Goal: Task Accomplishment & Management: Use online tool/utility

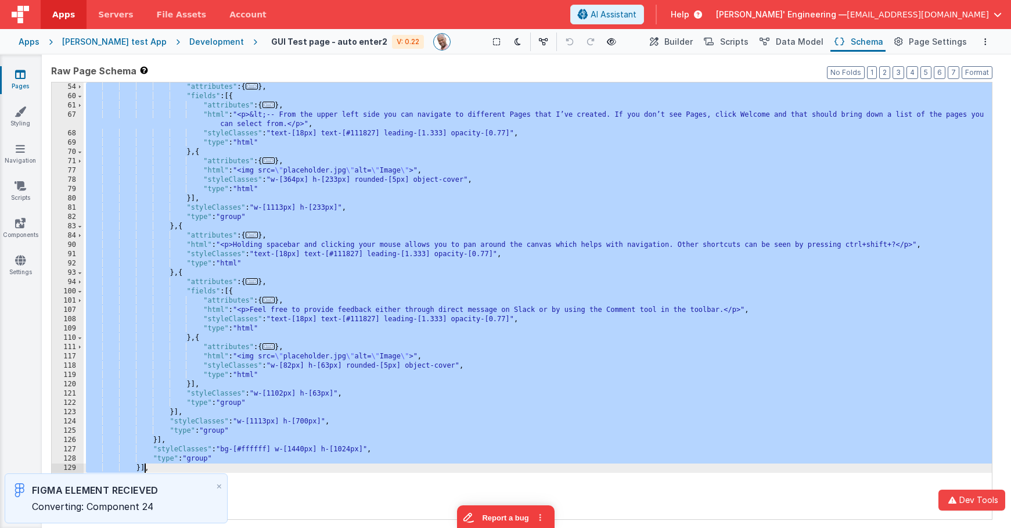
click at [359, 204] on div ""attributes" : { ... } , "fields" : [{ "attributes" : { ... } , "html" : "<p>&l…" at bounding box center [538, 309] width 908 height 455
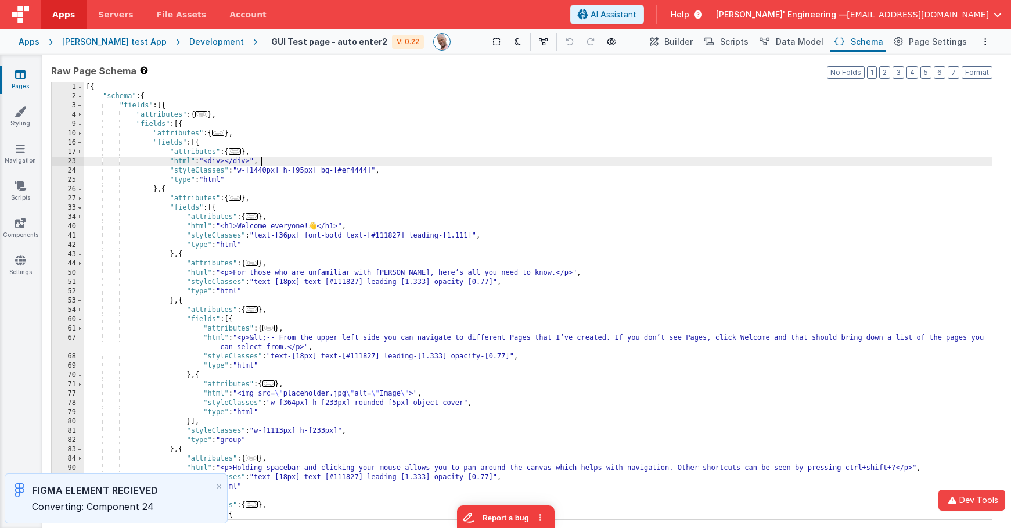
click at [443, 164] on div "[{ "schema" : { "fields" : [{ "attributes" : { ... } , "fields" : [{ "attribute…" at bounding box center [538, 309] width 908 height 455
click at [197, 146] on div "[{ "schema" : { "fields" : [{ "attributes" : { ... } , "fields" : [{ "attribute…" at bounding box center [538, 309] width 908 height 455
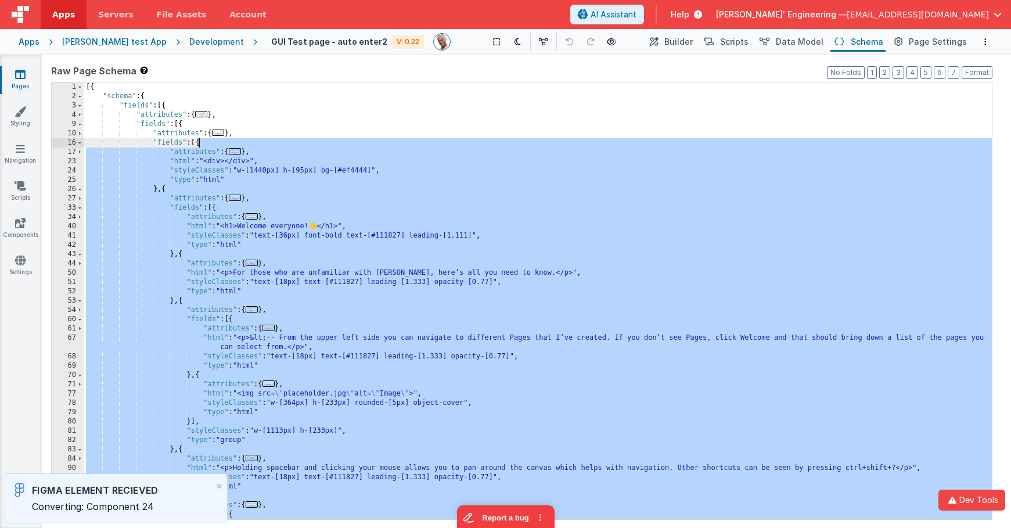
click at [197, 146] on div "[{ "schema" : { "fields" : [{ "attributes" : { ... } , "fields" : [{ "attribute…" at bounding box center [538, 309] width 908 height 455
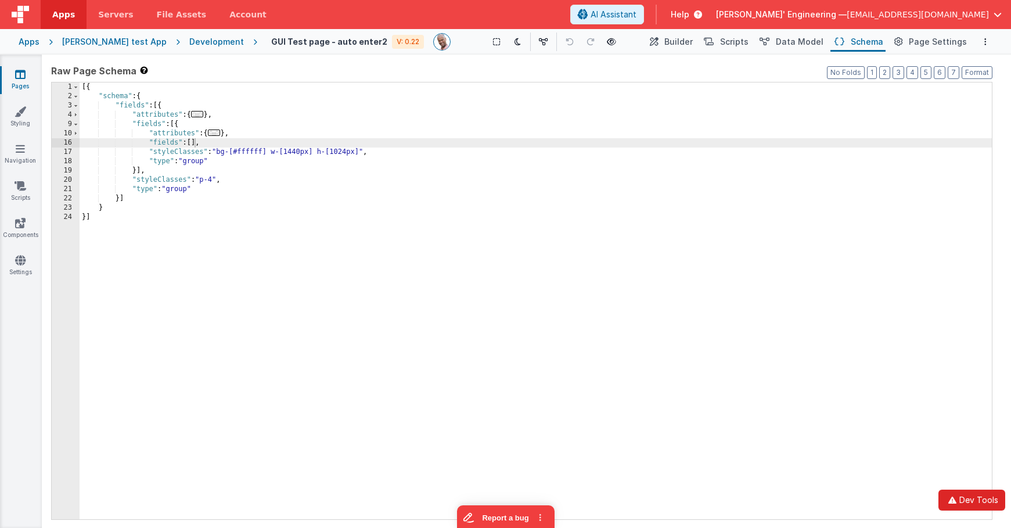
click at [979, 492] on button "Dev Tools" at bounding box center [971, 499] width 67 height 21
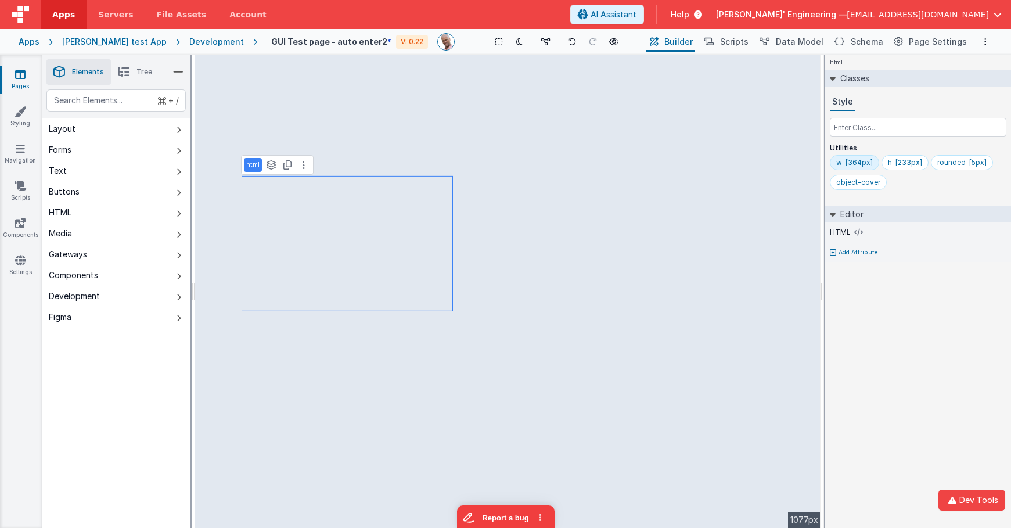
click at [132, 68] on li "Tree" at bounding box center [135, 72] width 48 height 26
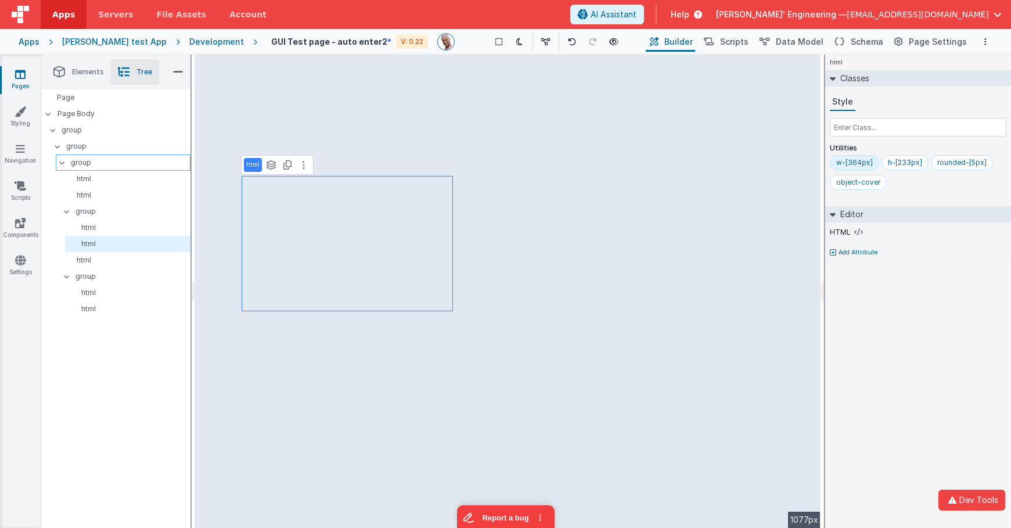
click at [97, 164] on p "group" at bounding box center [130, 162] width 119 height 13
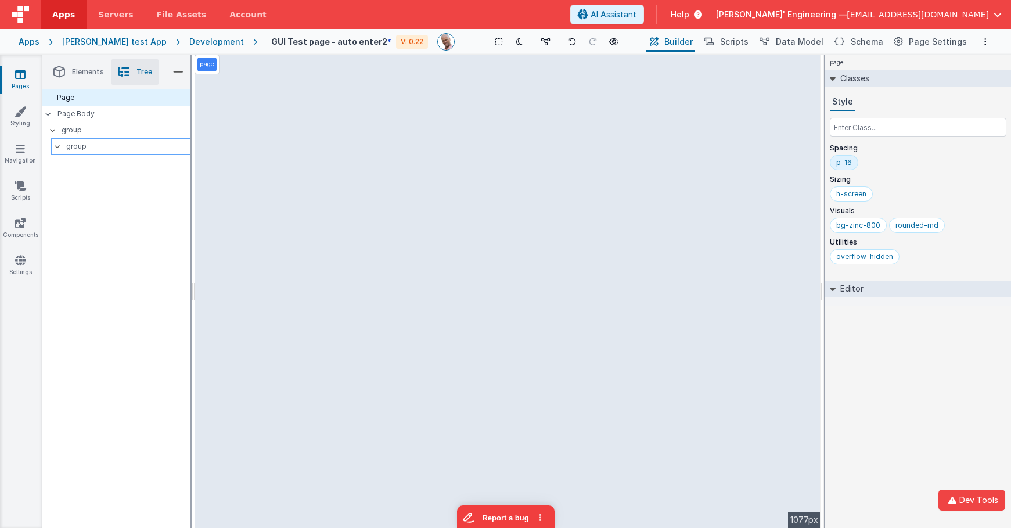
click at [85, 142] on p "group" at bounding box center [128, 146] width 124 height 13
click at [76, 129] on p "group" at bounding box center [126, 130] width 128 height 13
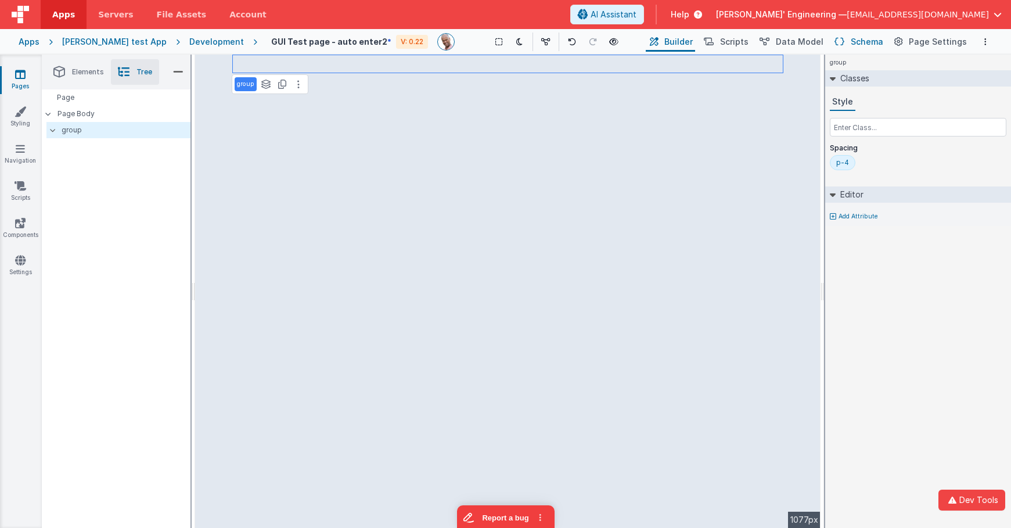
click at [842, 38] on icon at bounding box center [839, 42] width 10 height 12
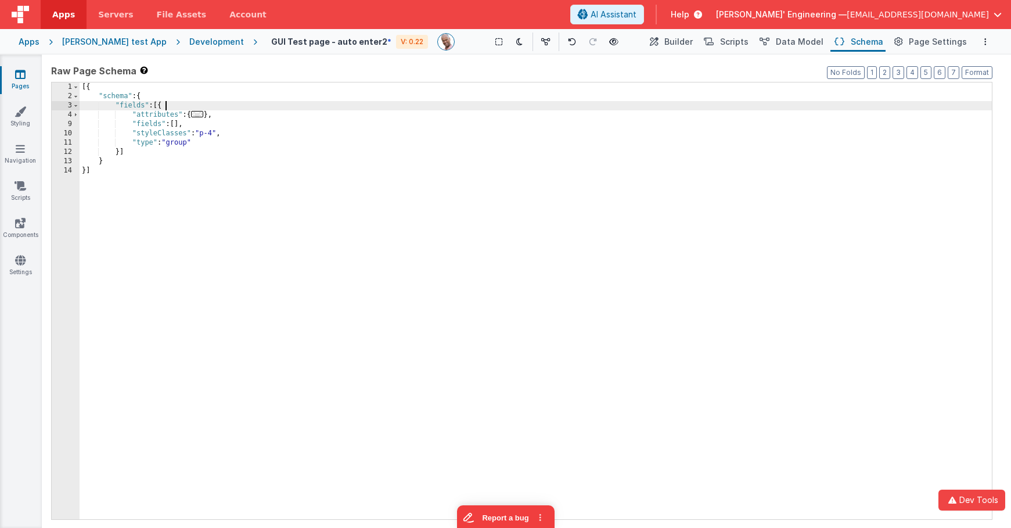
click at [328, 104] on div "[{ "schema" : { "fields" : [{ "attributes" : { ... } , "fields" : [ ] , "styleC…" at bounding box center [536, 309] width 912 height 455
click at [961, 502] on button "Dev Tools" at bounding box center [971, 499] width 67 height 21
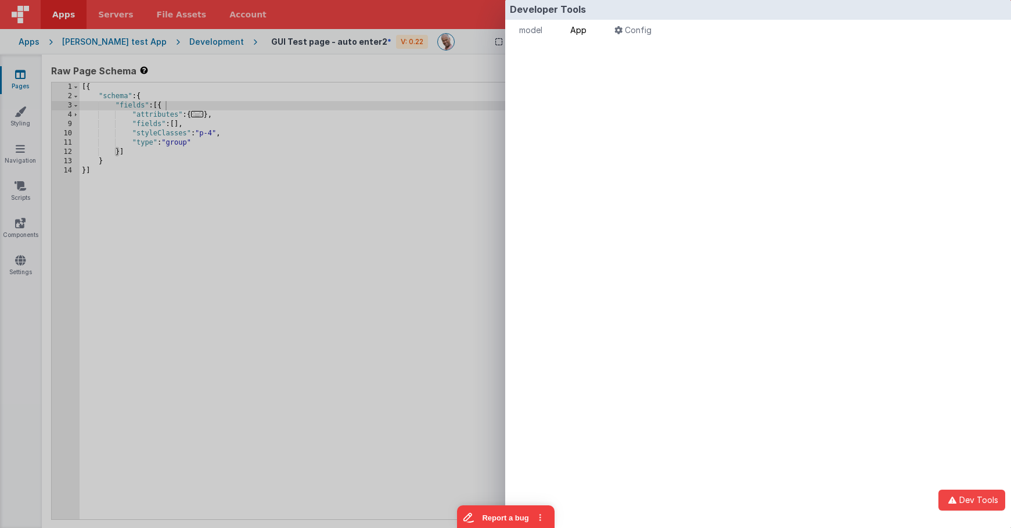
click at [583, 30] on span "App" at bounding box center [578, 30] width 16 height 10
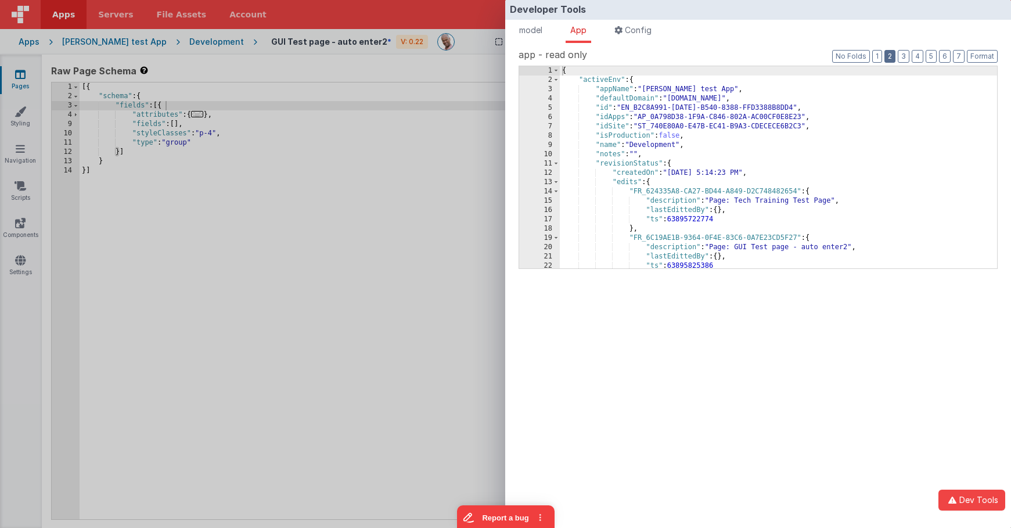
click at [892, 54] on button "2" at bounding box center [889, 56] width 11 height 13
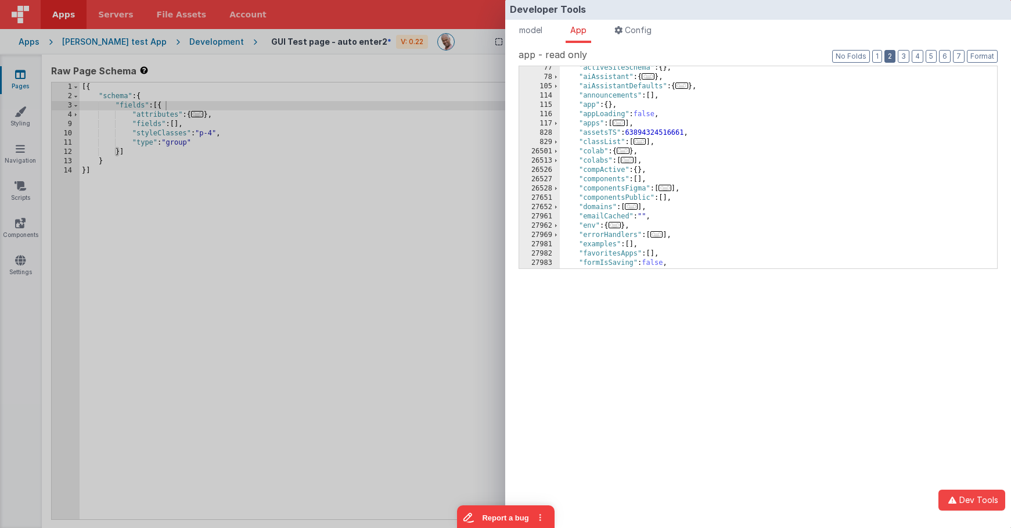
scroll to position [40, 0]
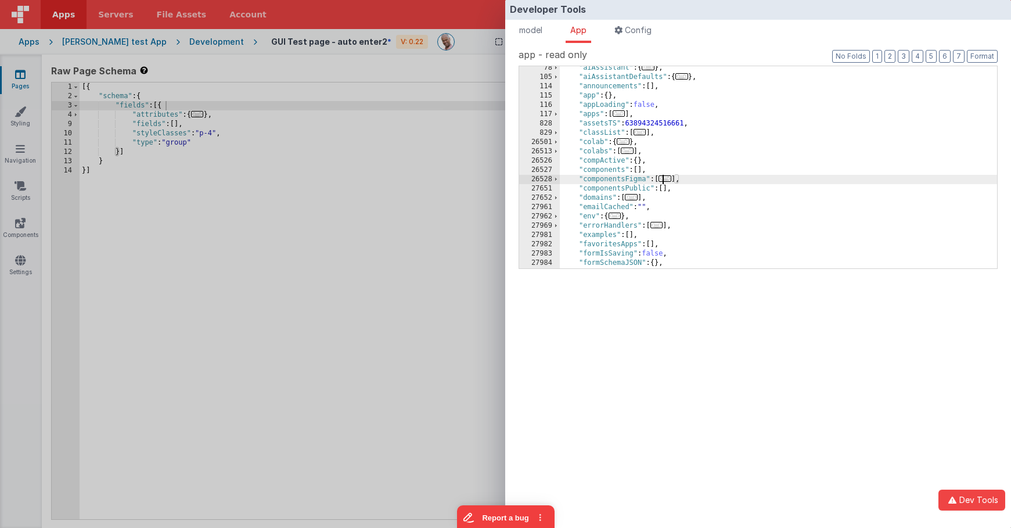
click at [666, 177] on span "..." at bounding box center [664, 178] width 13 height 6
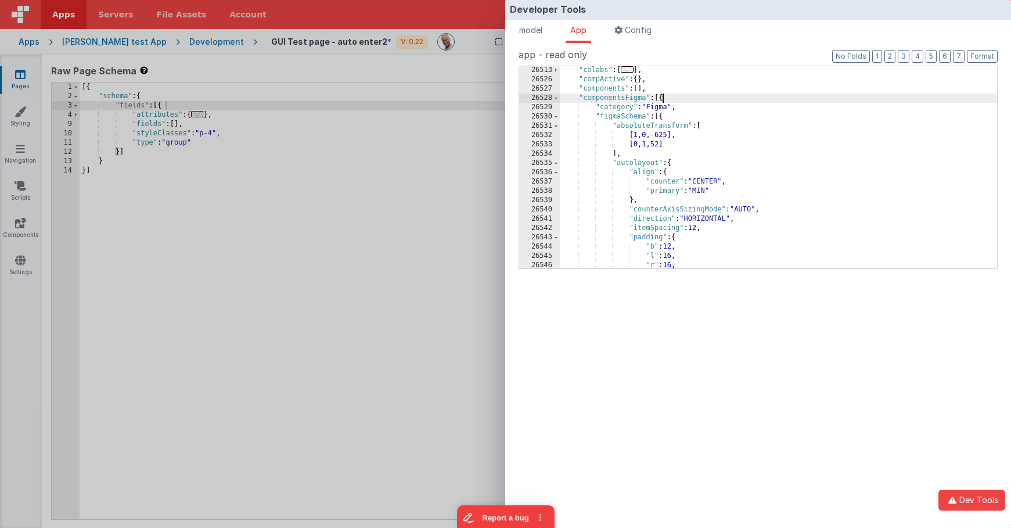
scroll to position [145, 0]
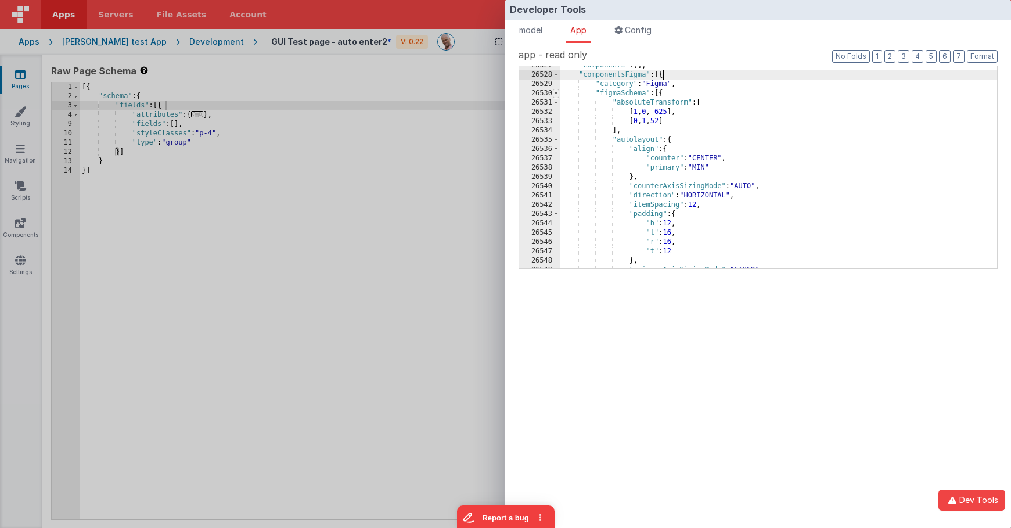
click at [556, 95] on span at bounding box center [556, 93] width 6 height 9
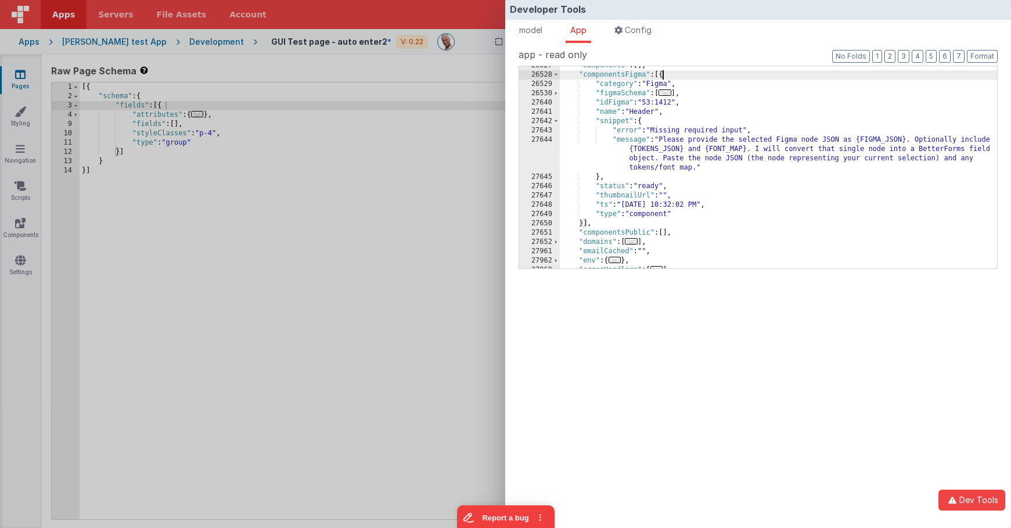
click at [640, 121] on div ""components" : [ ] , "componentsFigma" : [{ "category" : "Figma" , "figmaSchema…" at bounding box center [778, 171] width 437 height 221
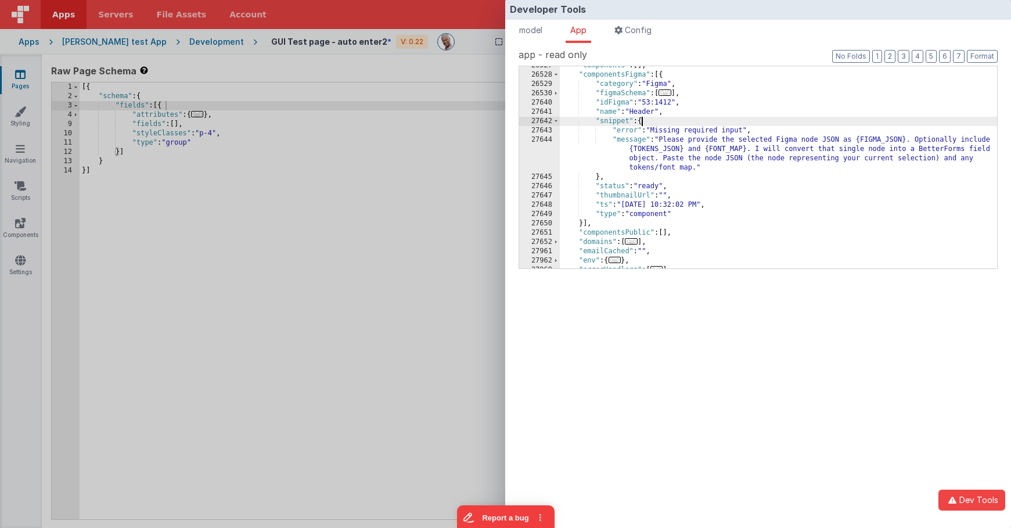
click at [640, 121] on div ""components" : [ ] , "componentsFigma" : [{ "category" : "Figma" , "figmaSchema…" at bounding box center [778, 171] width 437 height 221
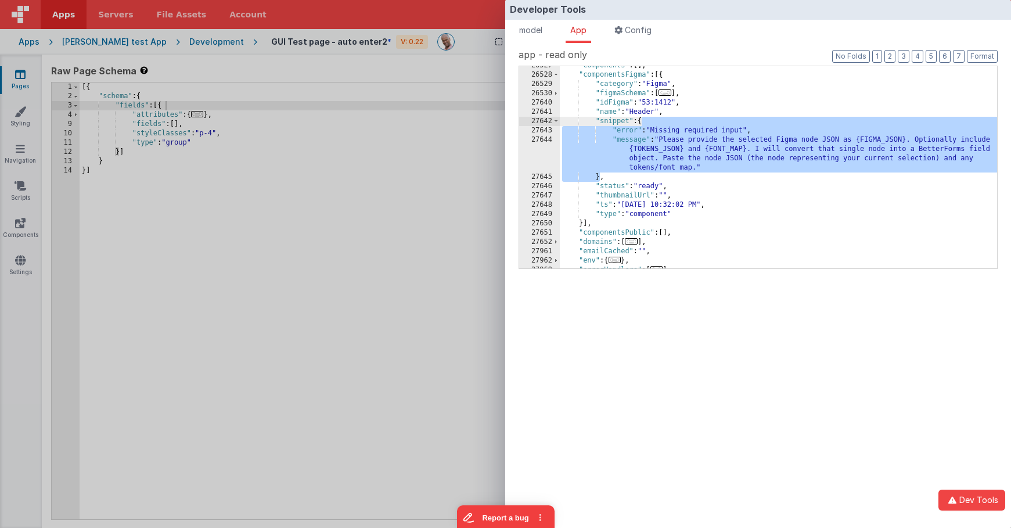
click at [667, 145] on div ""components" : [ ] , "componentsFigma" : [{ "category" : "Figma" , "figmaSchema…" at bounding box center [778, 171] width 437 height 221
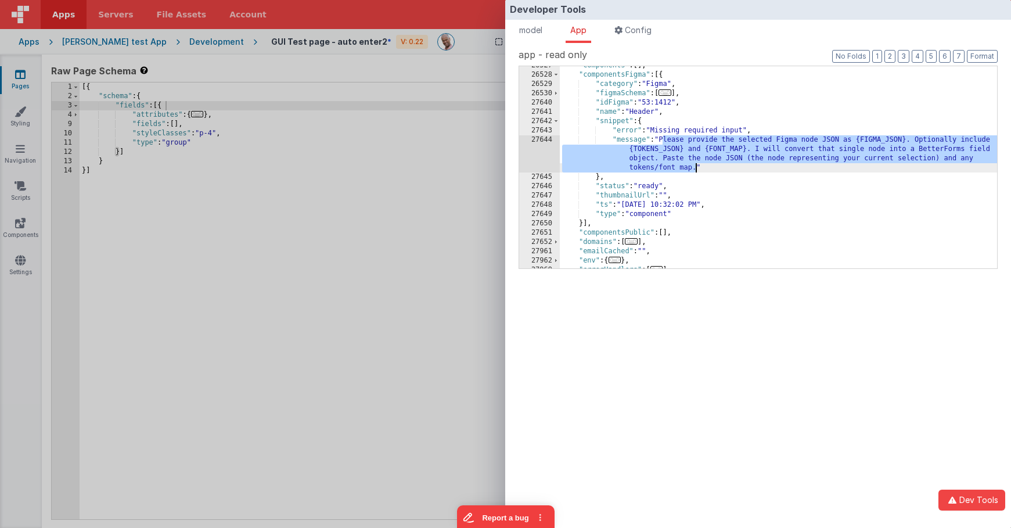
drag, startPoint x: 681, startPoint y: 155, endPoint x: 695, endPoint y: 167, distance: 18.1
click at [695, 167] on div ""components" : [ ] , "componentsFigma" : [{ "category" : "Figma" , "figmaSchema…" at bounding box center [778, 171] width 437 height 221
click at [434, 135] on div "Developer Tools model App Params Log (5) Misc Windows Config model - read only …" at bounding box center [505, 264] width 1011 height 528
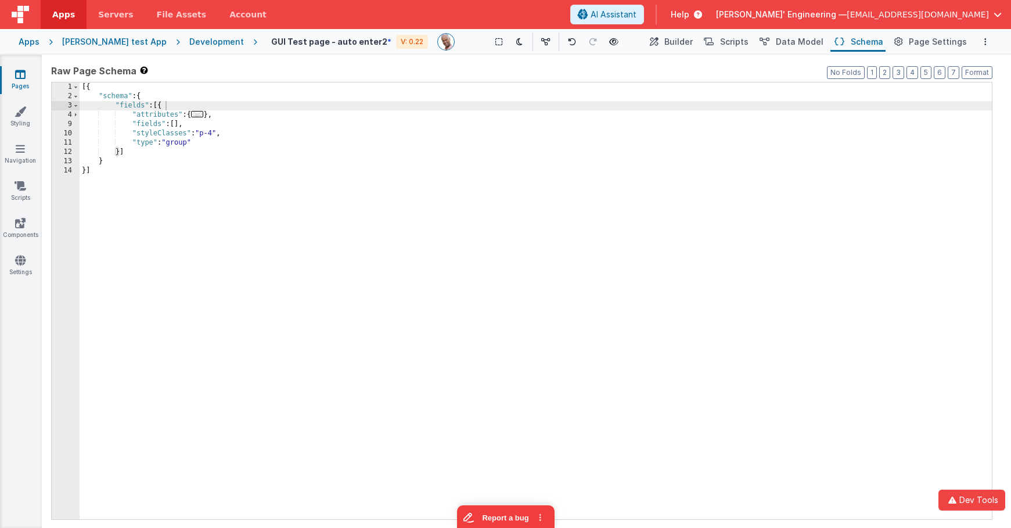
click at [434, 135] on div "[{ "schema" : { "fields" : [{ "attributes" : { ... } , "fields" : [ ] , "styleC…" at bounding box center [536, 309] width 912 height 455
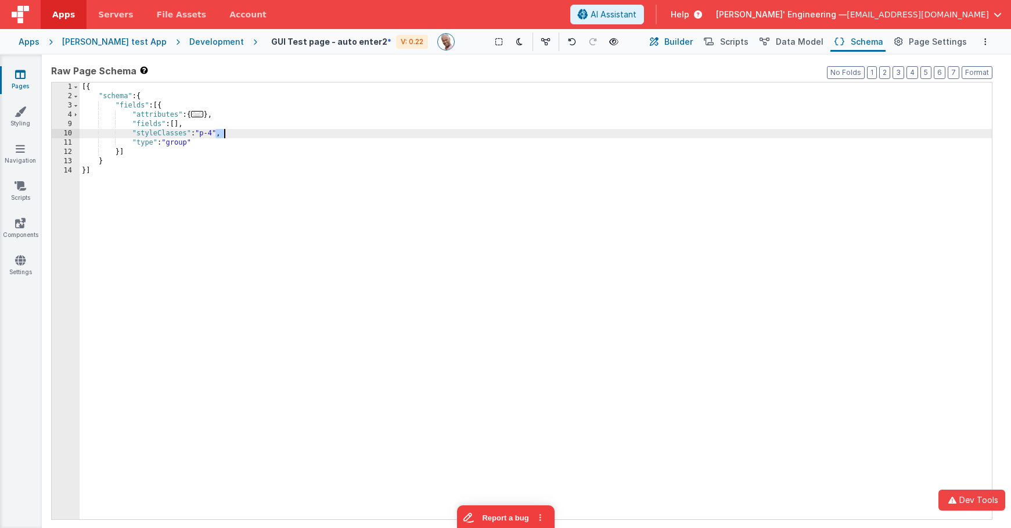
click at [685, 38] on span "Builder" at bounding box center [678, 42] width 28 height 12
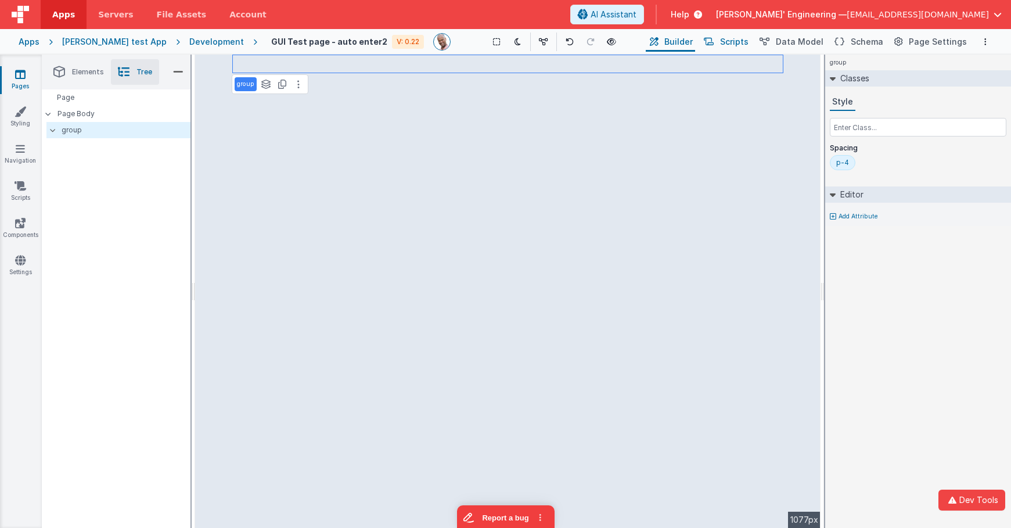
click at [727, 42] on button "Scripts" at bounding box center [724, 42] width 51 height 20
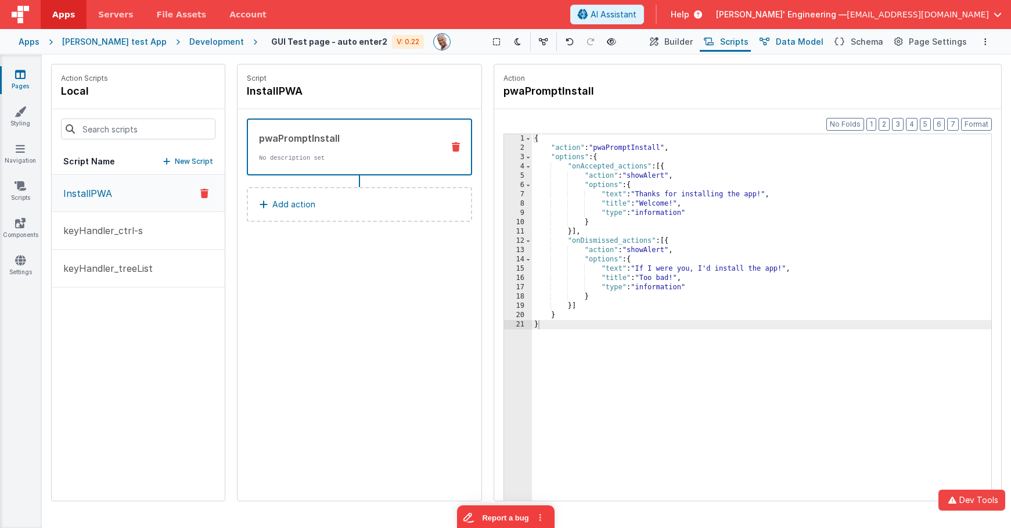
click at [796, 44] on span "Data Model" at bounding box center [799, 42] width 48 height 12
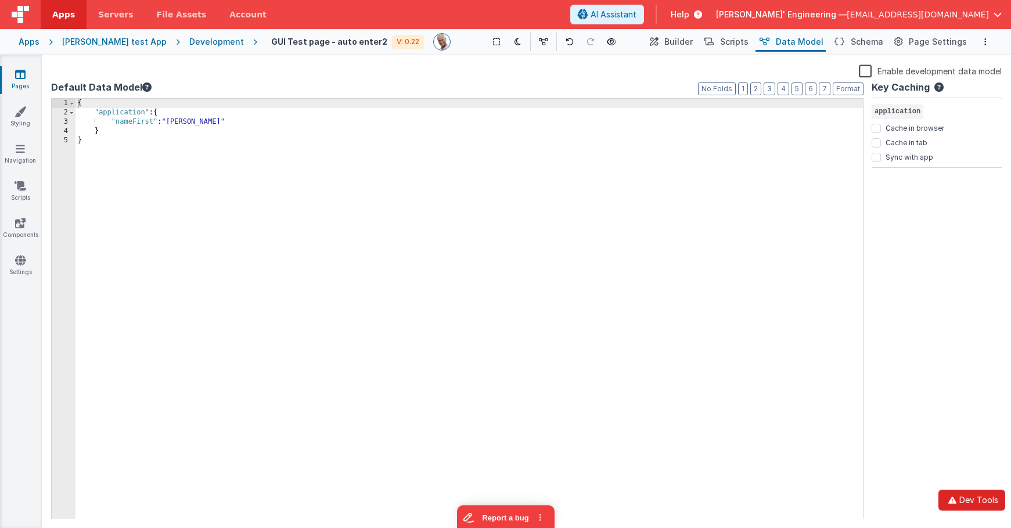
click at [954, 497] on icon "button" at bounding box center [952, 500] width 14 height 8
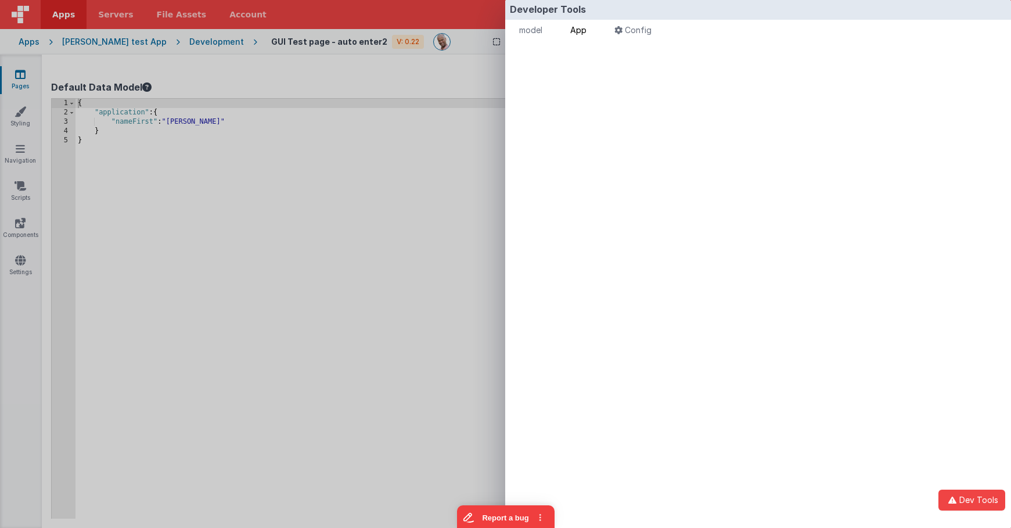
click at [580, 33] on span "App" at bounding box center [578, 30] width 16 height 10
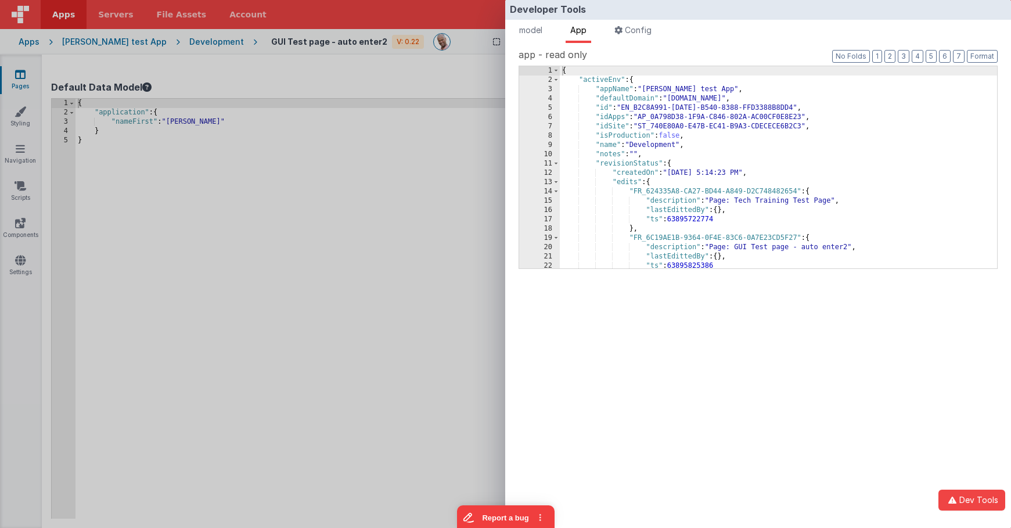
click at [580, 33] on span "App" at bounding box center [578, 30] width 16 height 10
click at [887, 55] on button "2" at bounding box center [889, 56] width 11 height 13
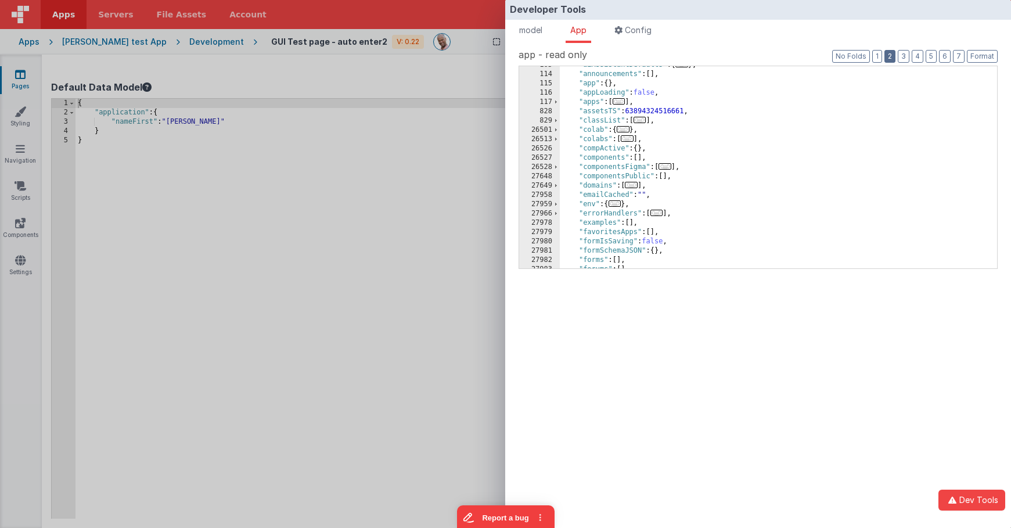
scroll to position [53, 0]
click at [668, 164] on span "..." at bounding box center [664, 166] width 13 height 6
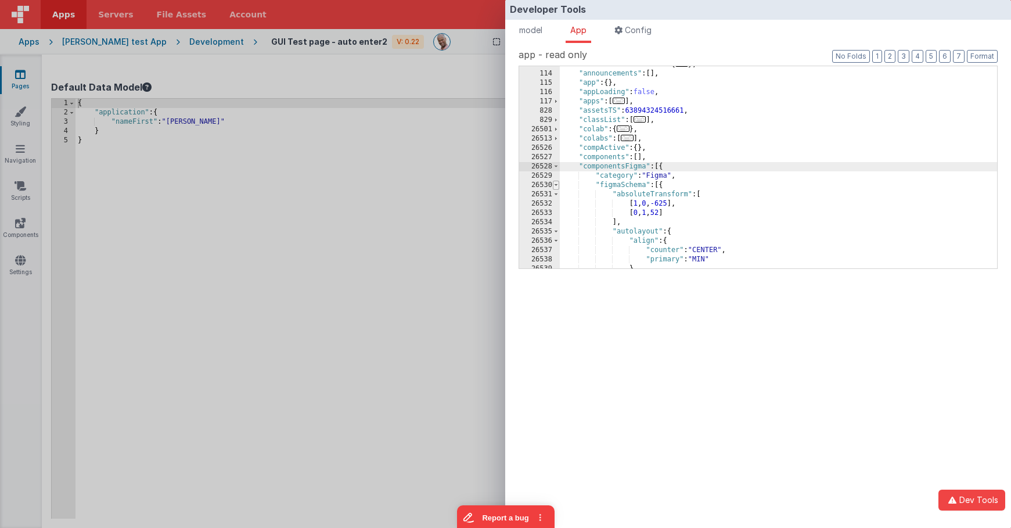
click at [555, 185] on span at bounding box center [556, 185] width 6 height 9
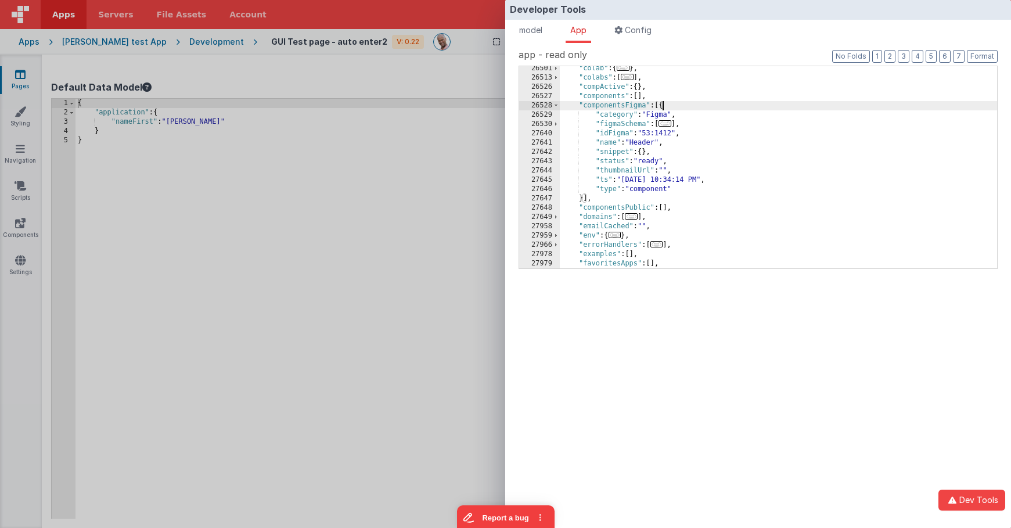
scroll to position [116, 0]
click at [662, 152] on div ""colab" : { ... } , "colabs" : [ ... ] , "compActive" : { } , "components" : [ …" at bounding box center [778, 171] width 437 height 221
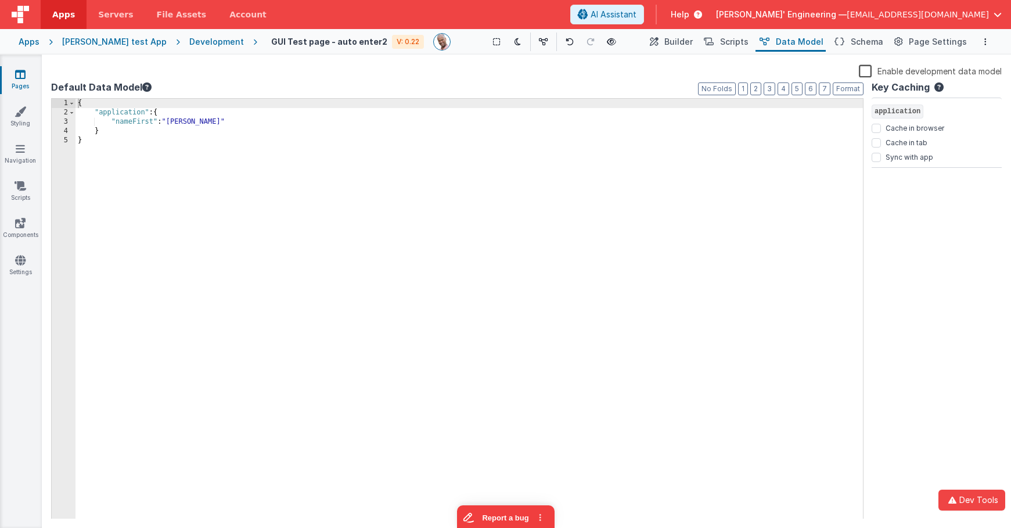
click at [339, 169] on div "Developer Tools model App Params Log (6) Misc Windows Config model - read only …" at bounding box center [505, 264] width 1011 height 528
click at [969, 496] on button "Dev Tools" at bounding box center [971, 499] width 67 height 21
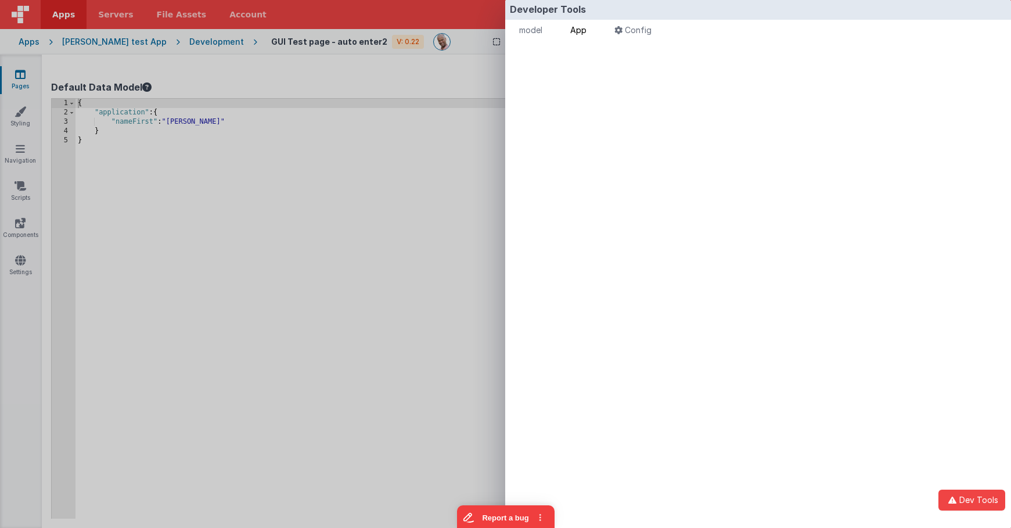
click at [591, 31] on li "App" at bounding box center [578, 31] width 26 height 23
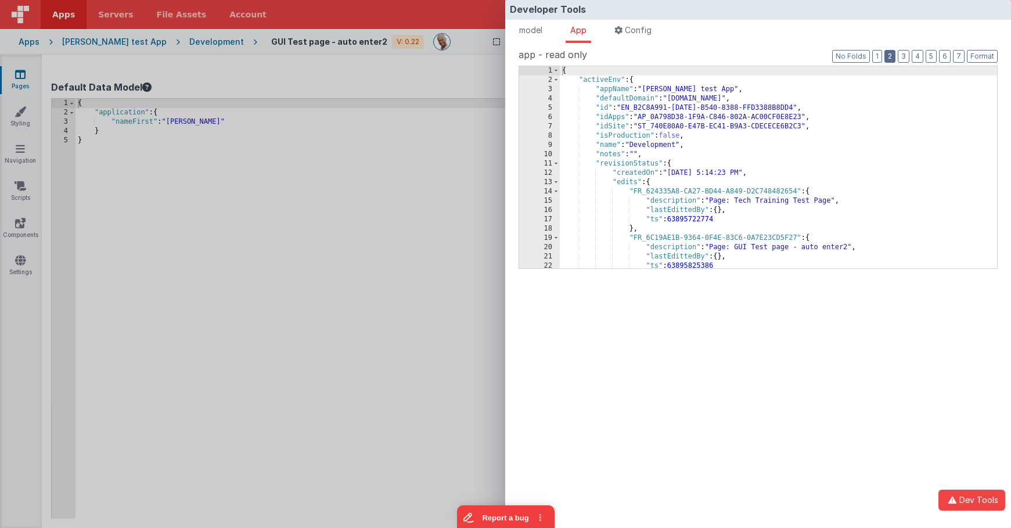
click at [889, 53] on button "2" at bounding box center [889, 56] width 11 height 13
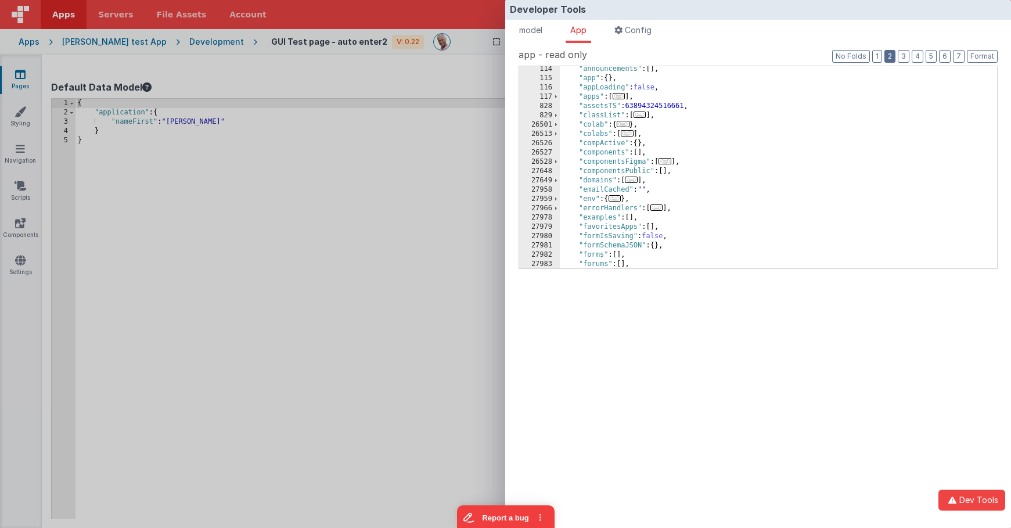
scroll to position [57, 0]
click at [667, 163] on span "..." at bounding box center [664, 161] width 13 height 6
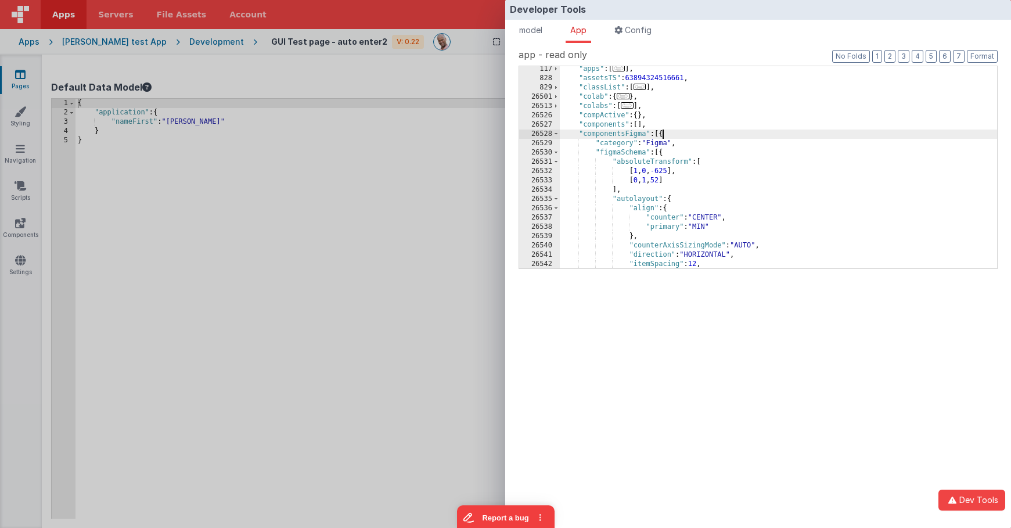
scroll to position [84, 0]
click at [554, 153] on span at bounding box center [556, 154] width 6 height 9
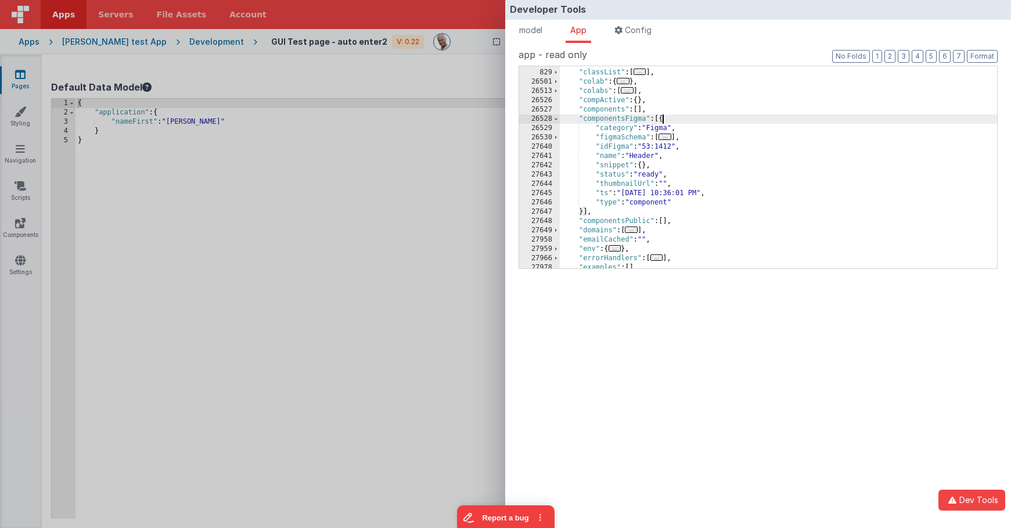
scroll to position [101, 0]
click at [673, 168] on div ""assetsTS" : 63894324516661 , "classList" : [ ... ] , "colab" : { ... } , "cola…" at bounding box center [778, 168] width 437 height 221
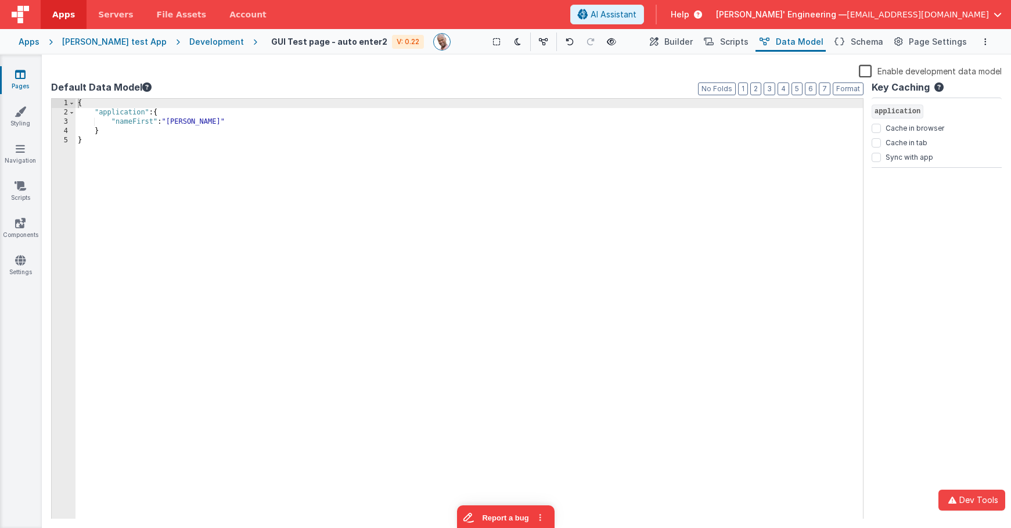
click at [407, 180] on div "Developer Tools model App Params Log (7) Misc Windows Config model - read only …" at bounding box center [505, 264] width 1011 height 528
